Goal: Navigation & Orientation: Find specific page/section

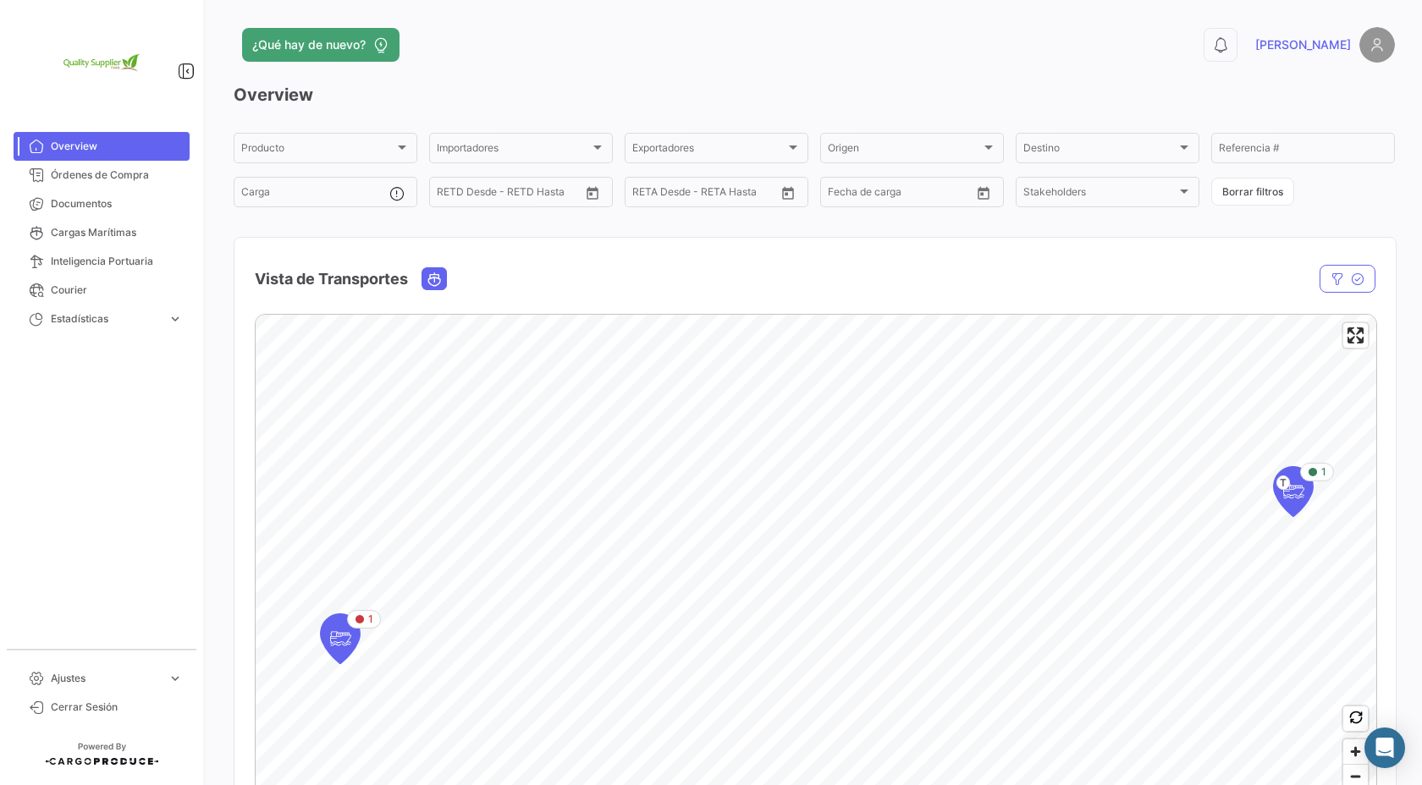
scroll to position [8, 0]
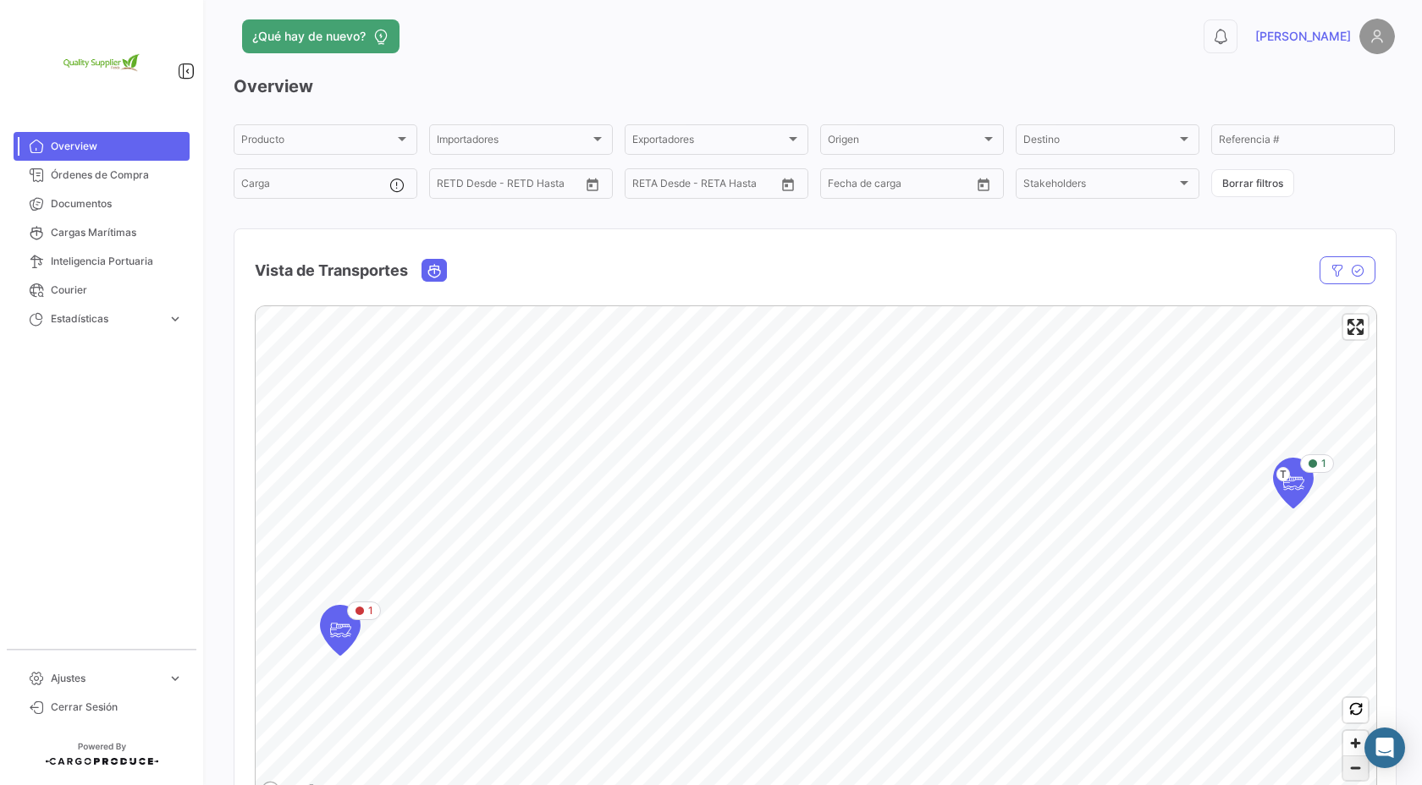
click at [1355, 769] on span "Zoom out" at bounding box center [1355, 769] width 25 height 24
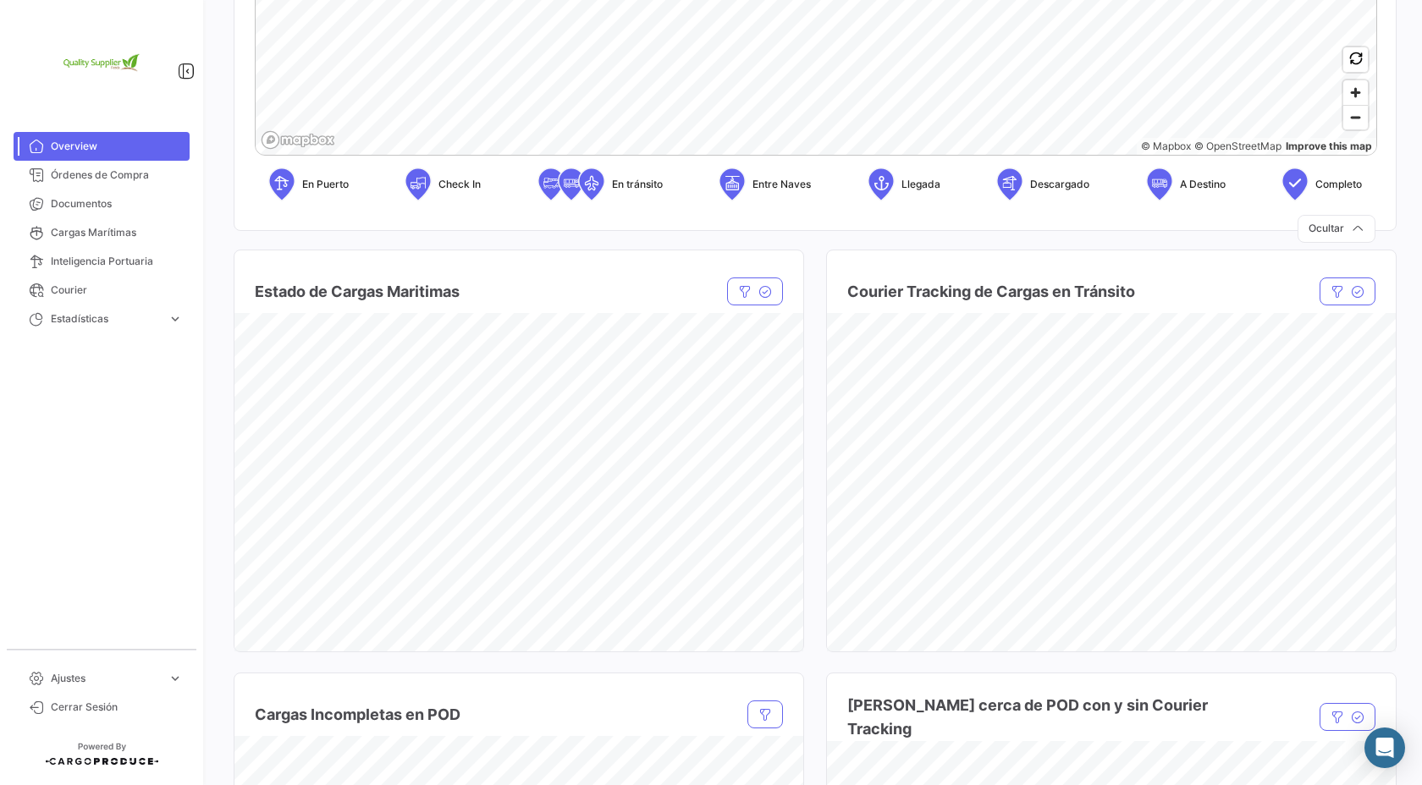
scroll to position [593, 0]
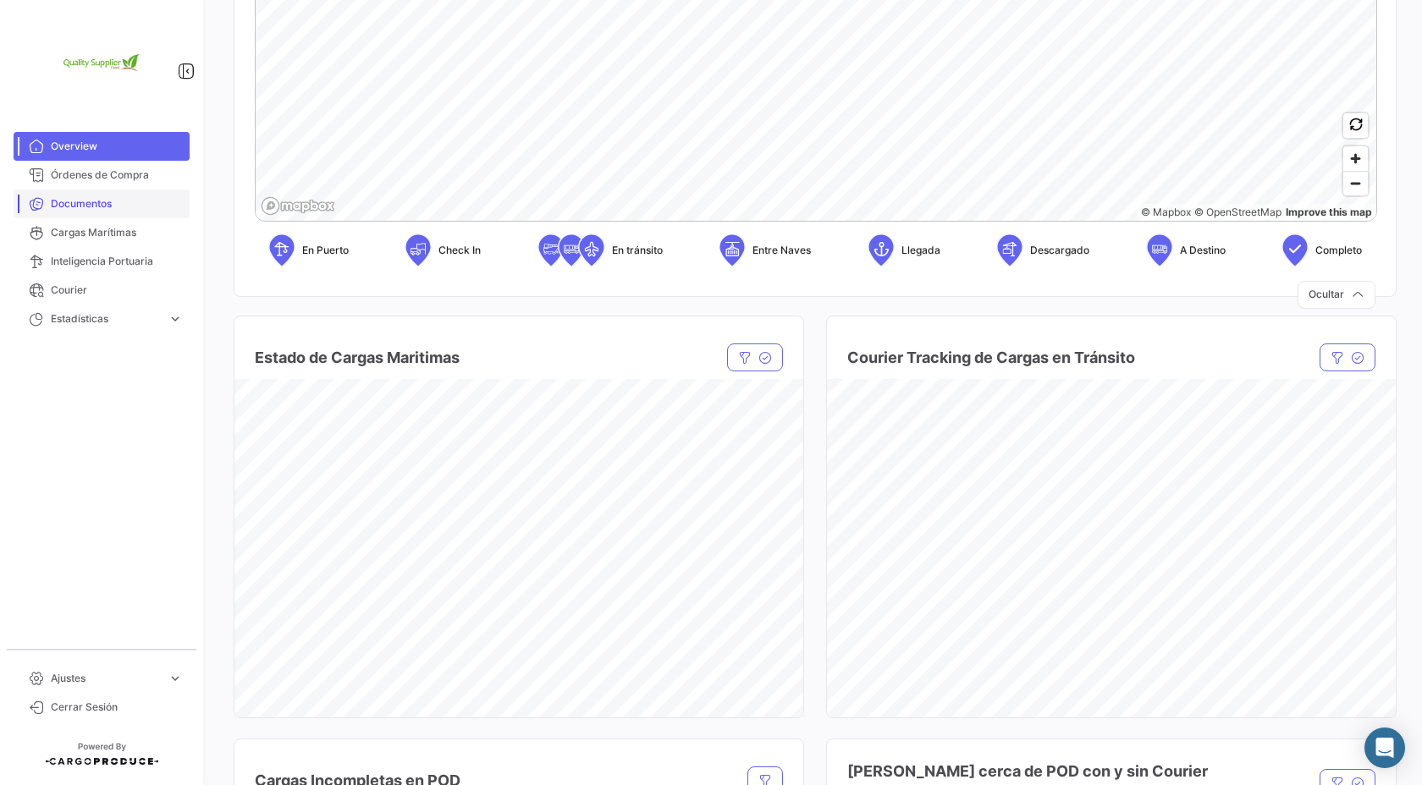
drag, startPoint x: 105, startPoint y: 168, endPoint x: 145, endPoint y: 190, distance: 45.5
click at [105, 168] on span "Órdenes de Compra" at bounding box center [117, 175] width 132 height 15
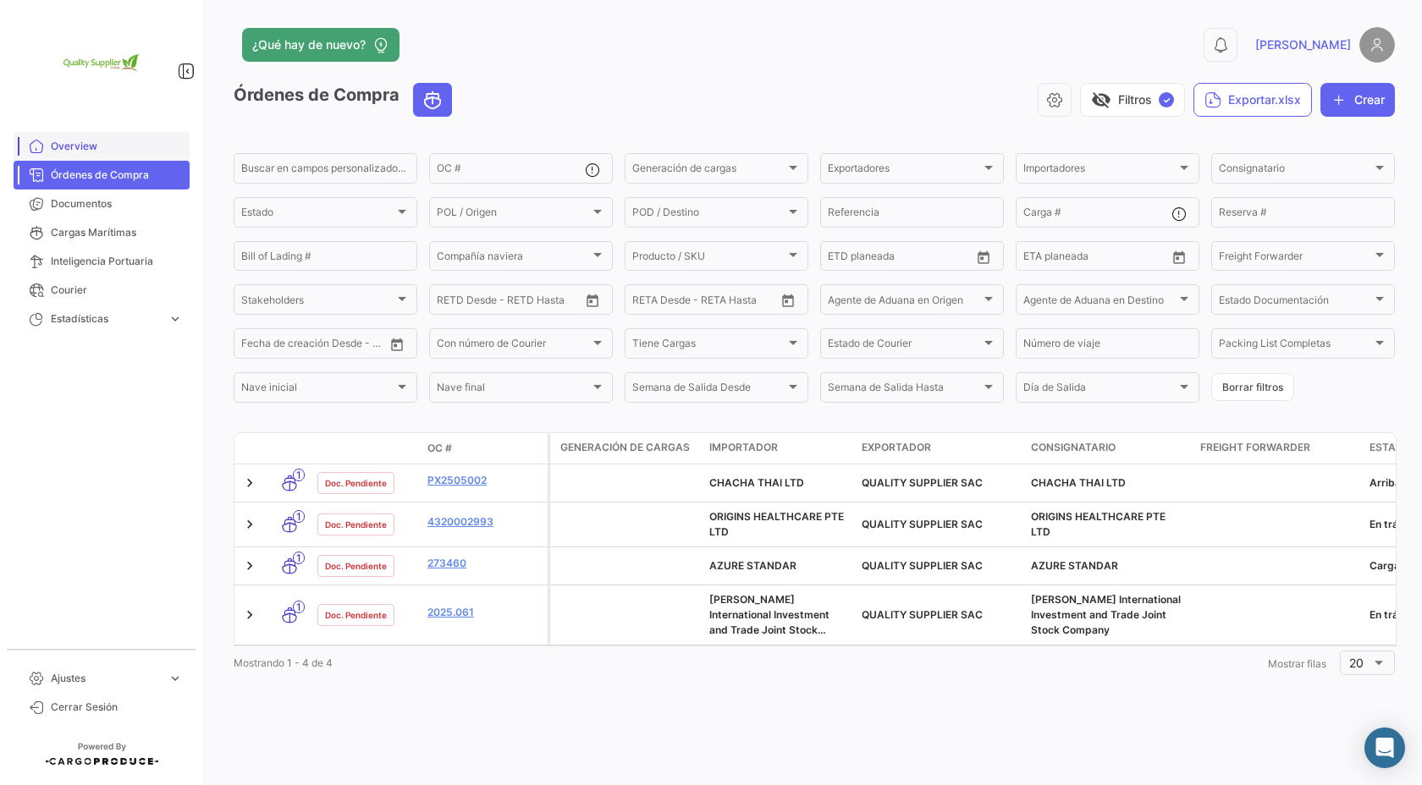
click at [80, 135] on link "Overview" at bounding box center [102, 146] width 176 height 29
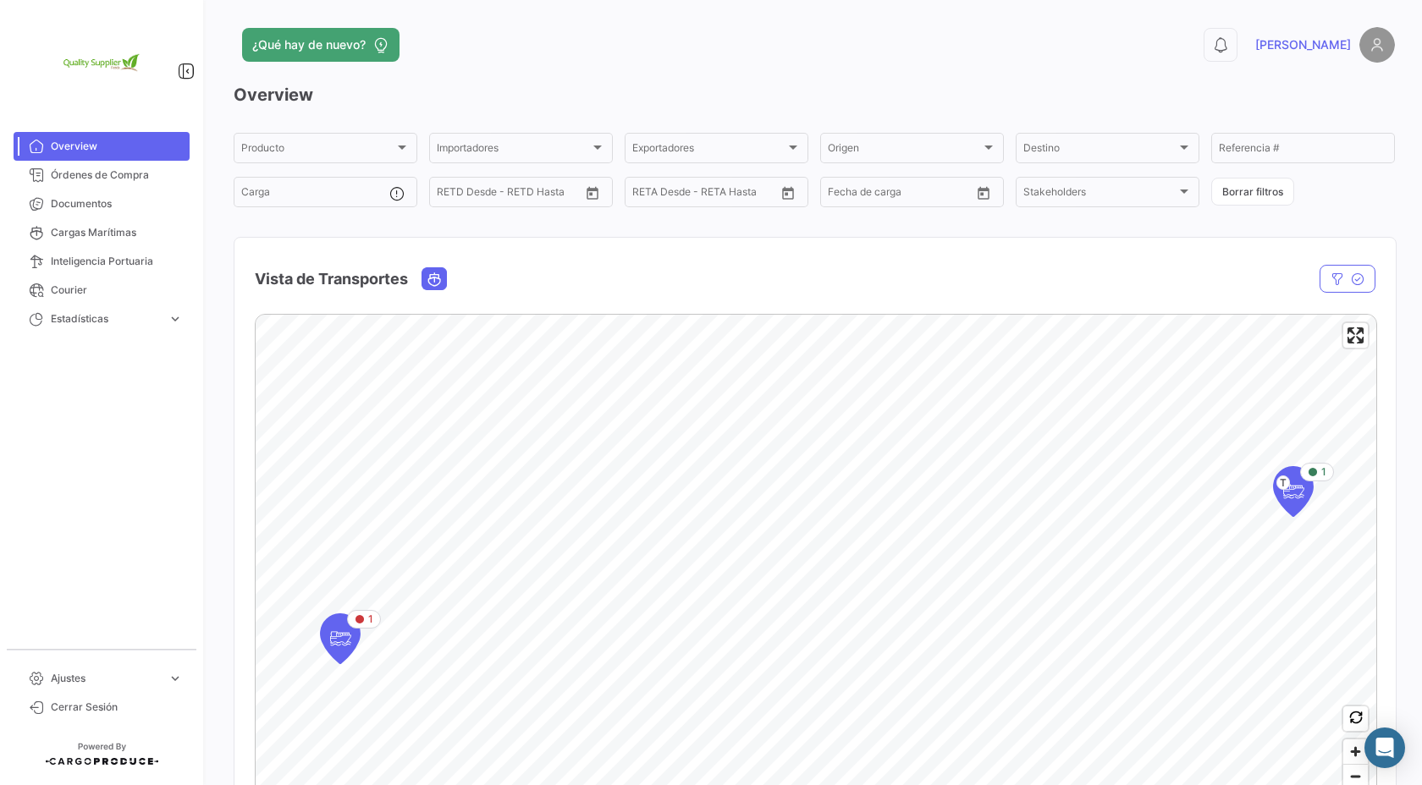
click at [1358, 47] on link "[PERSON_NAME]" at bounding box center [1325, 45] width 140 height 36
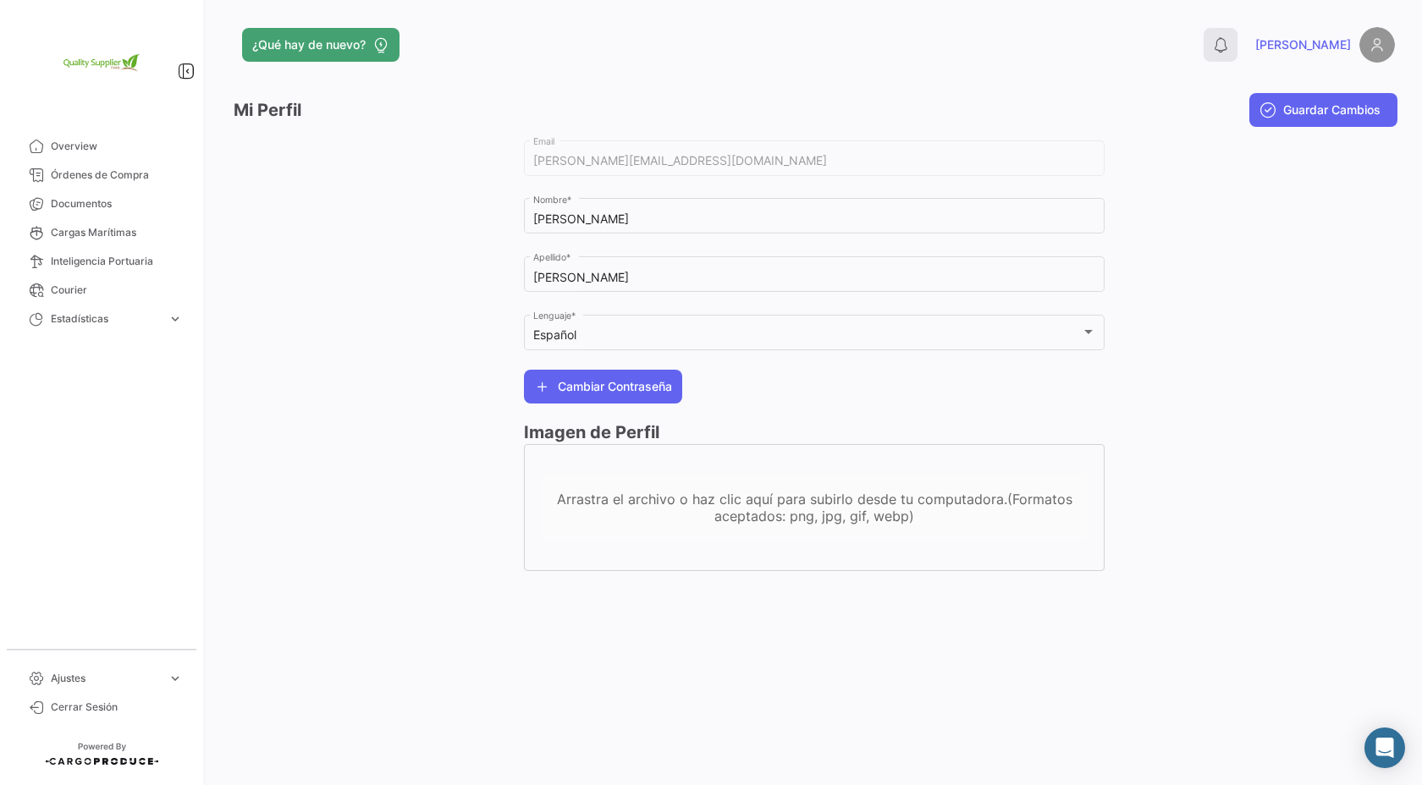
click at [1229, 45] on icon at bounding box center [1220, 44] width 17 height 17
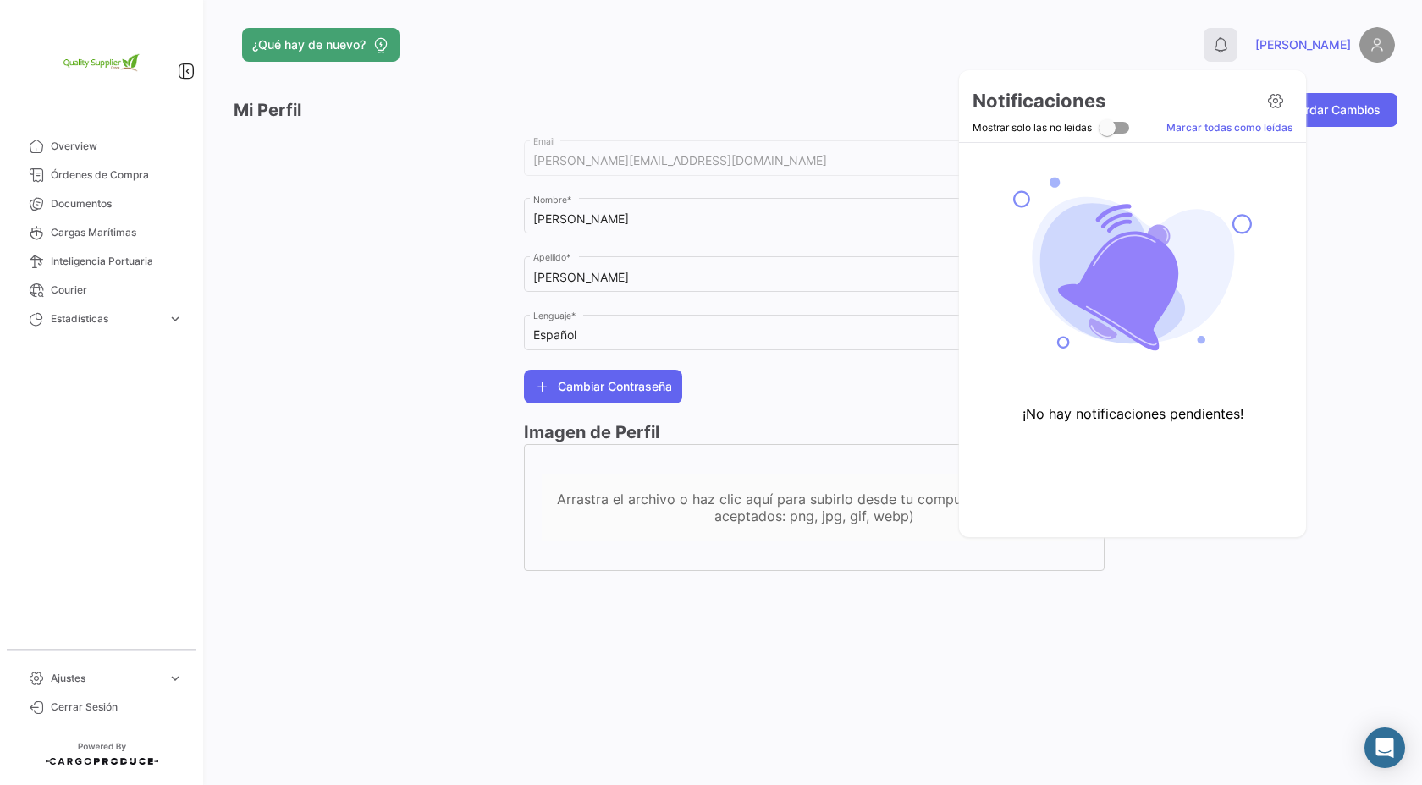
click at [1287, 45] on div at bounding box center [711, 392] width 1422 height 785
